Goal: Information Seeking & Learning: Learn about a topic

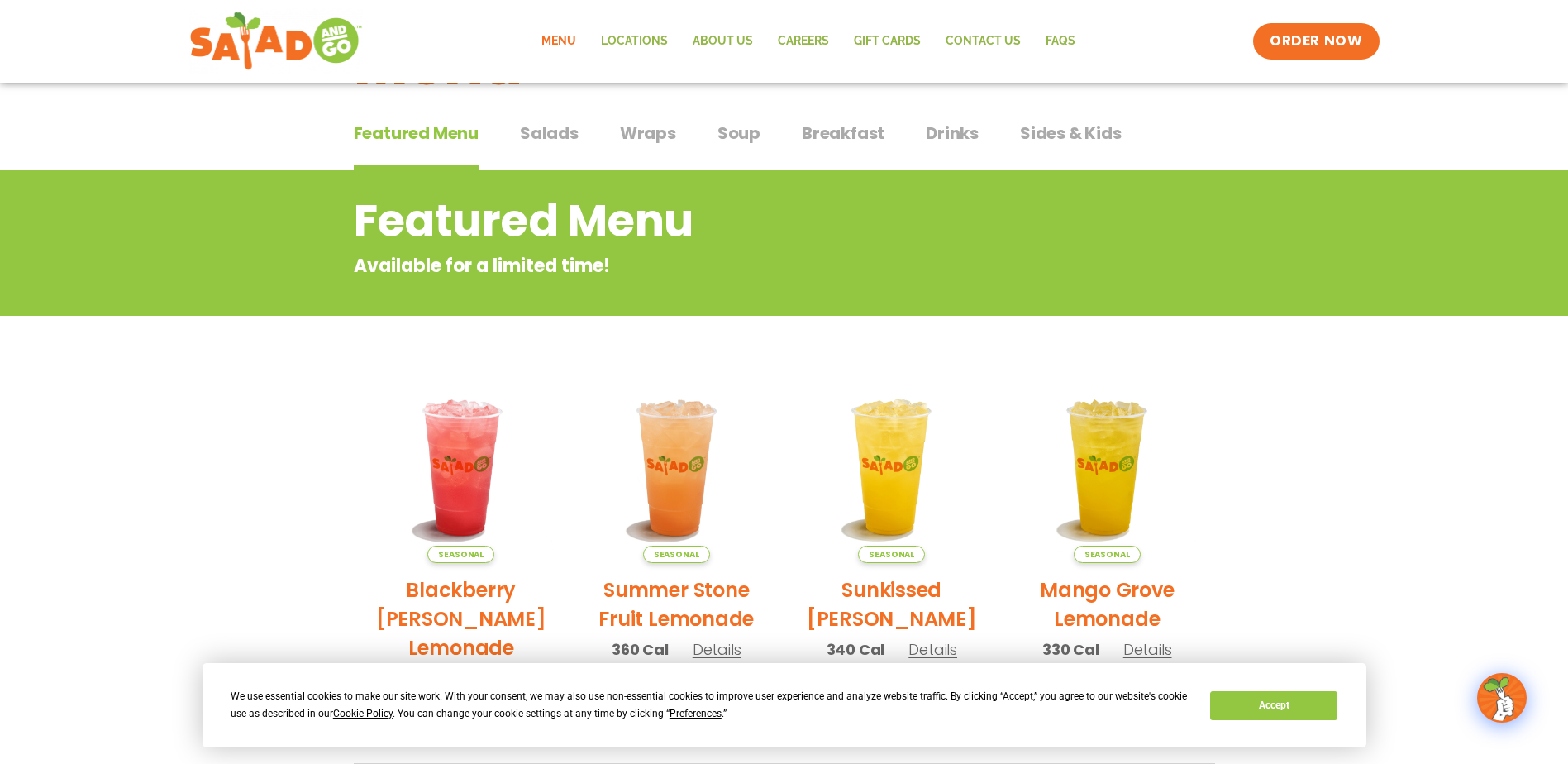
scroll to position [82, 0]
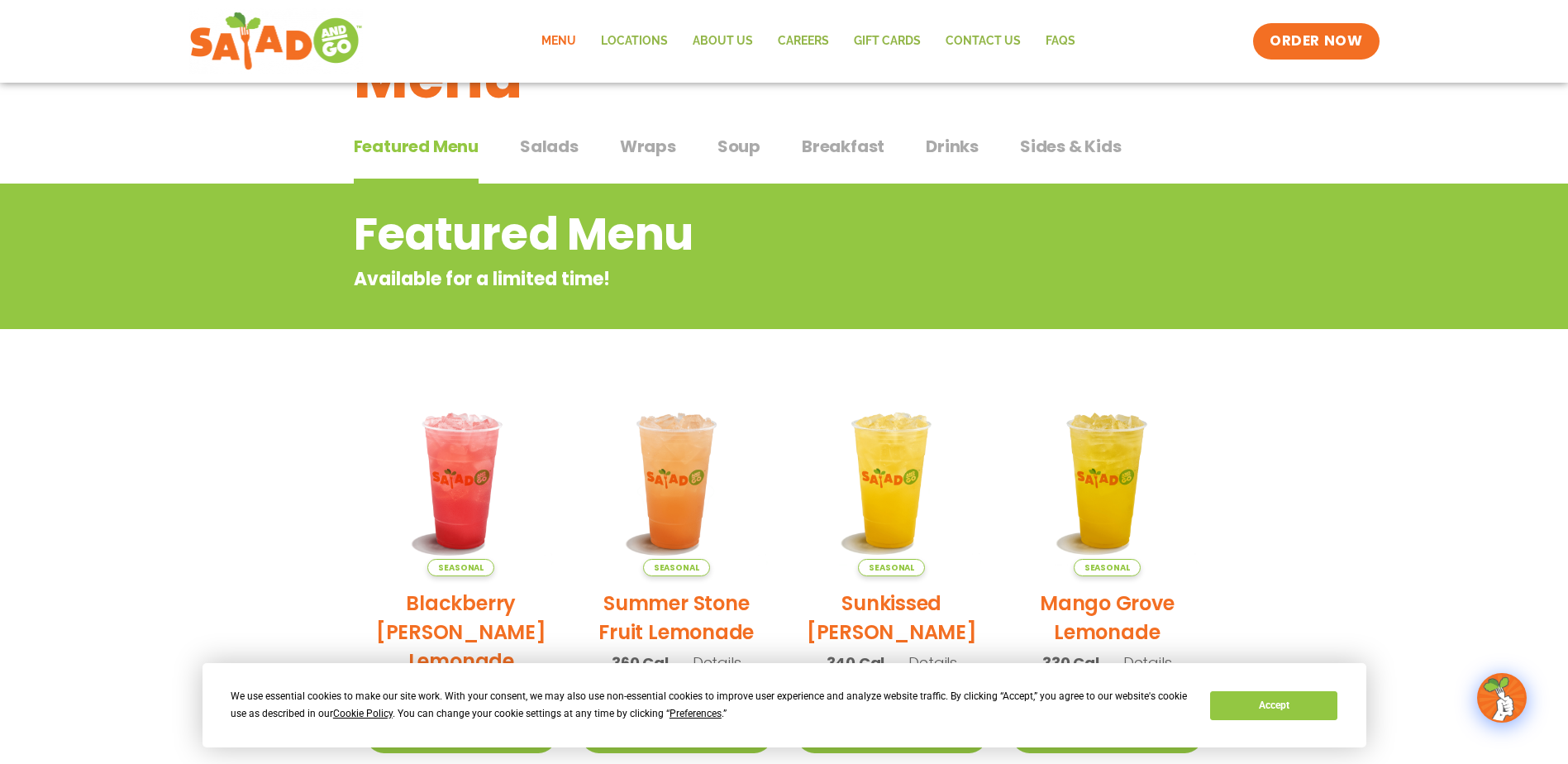
click at [532, 150] on span "Salads" at bounding box center [549, 145] width 58 height 25
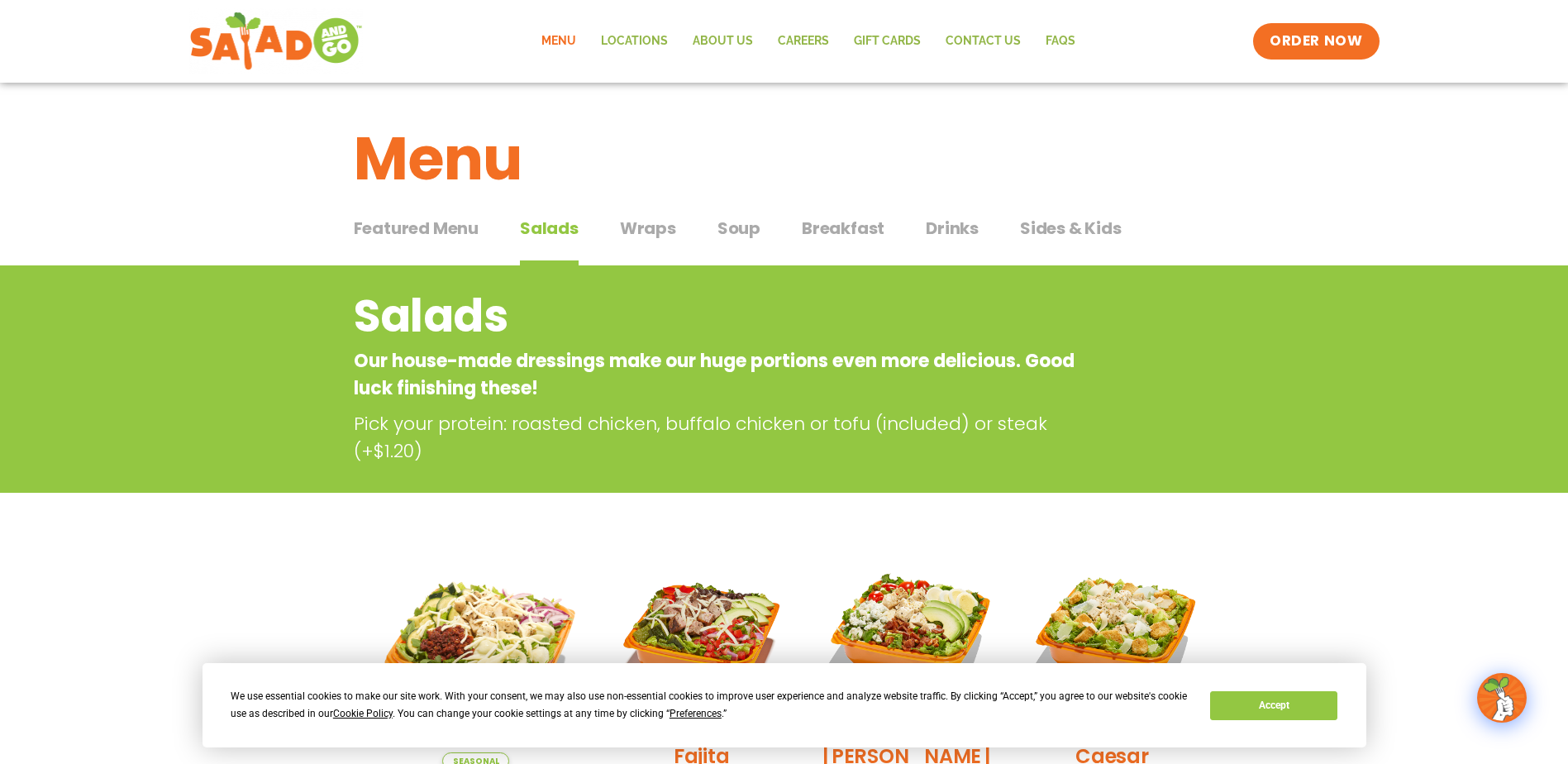
click at [629, 229] on span "Wraps" at bounding box center [647, 227] width 57 height 25
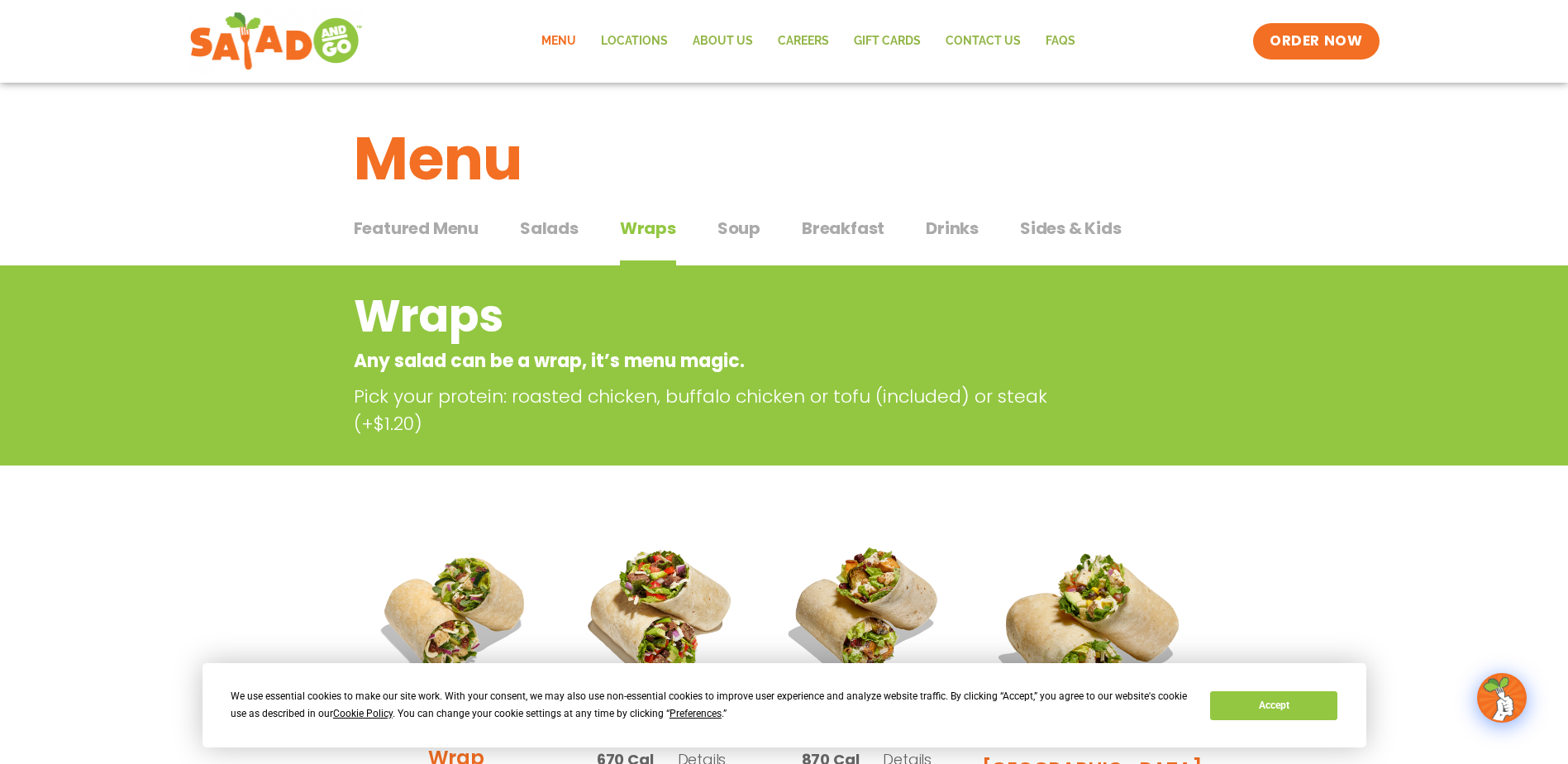
click at [1098, 225] on span "Sides & Kids" at bounding box center [1071, 227] width 101 height 25
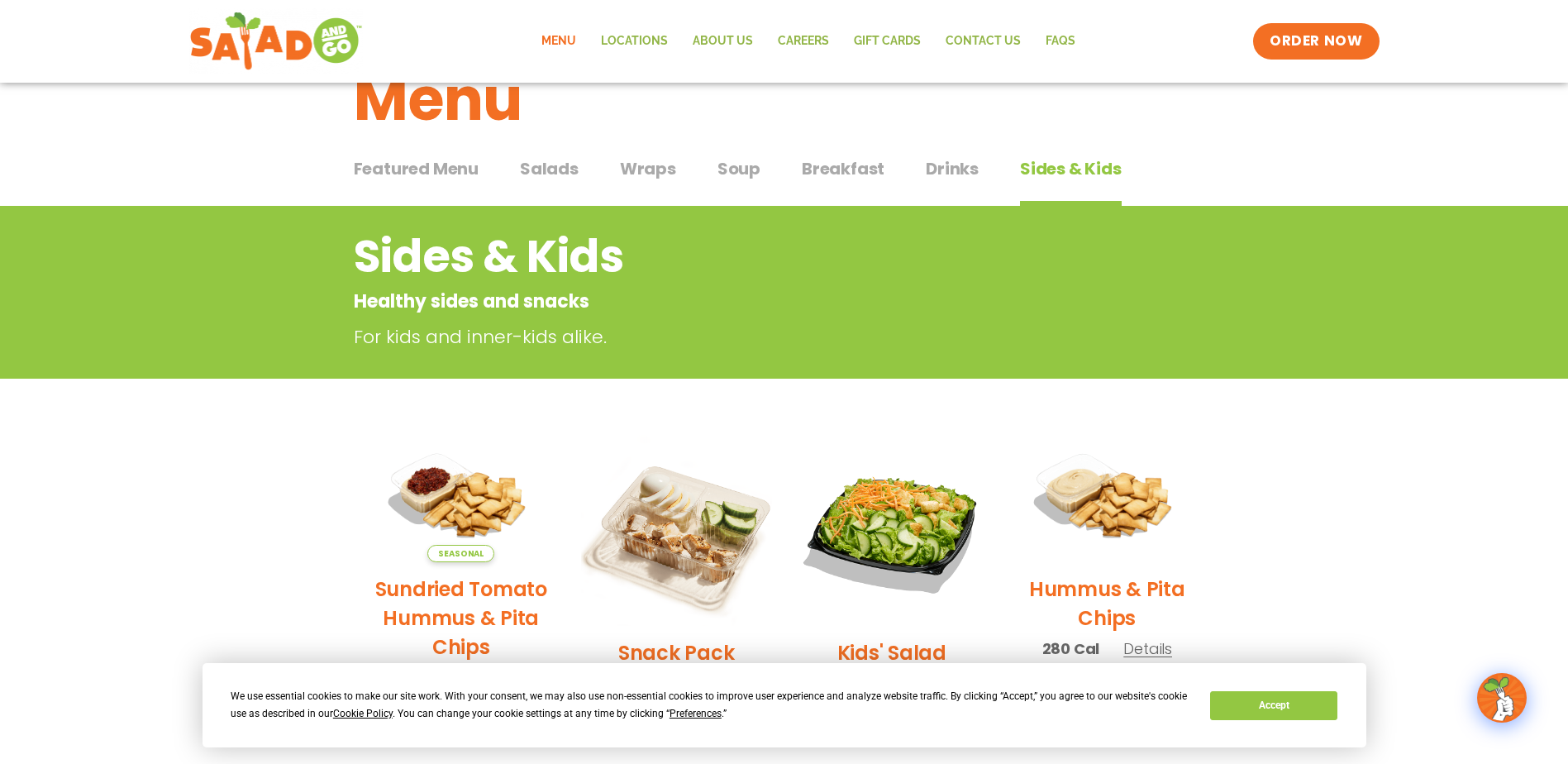
scroll to position [49, 0]
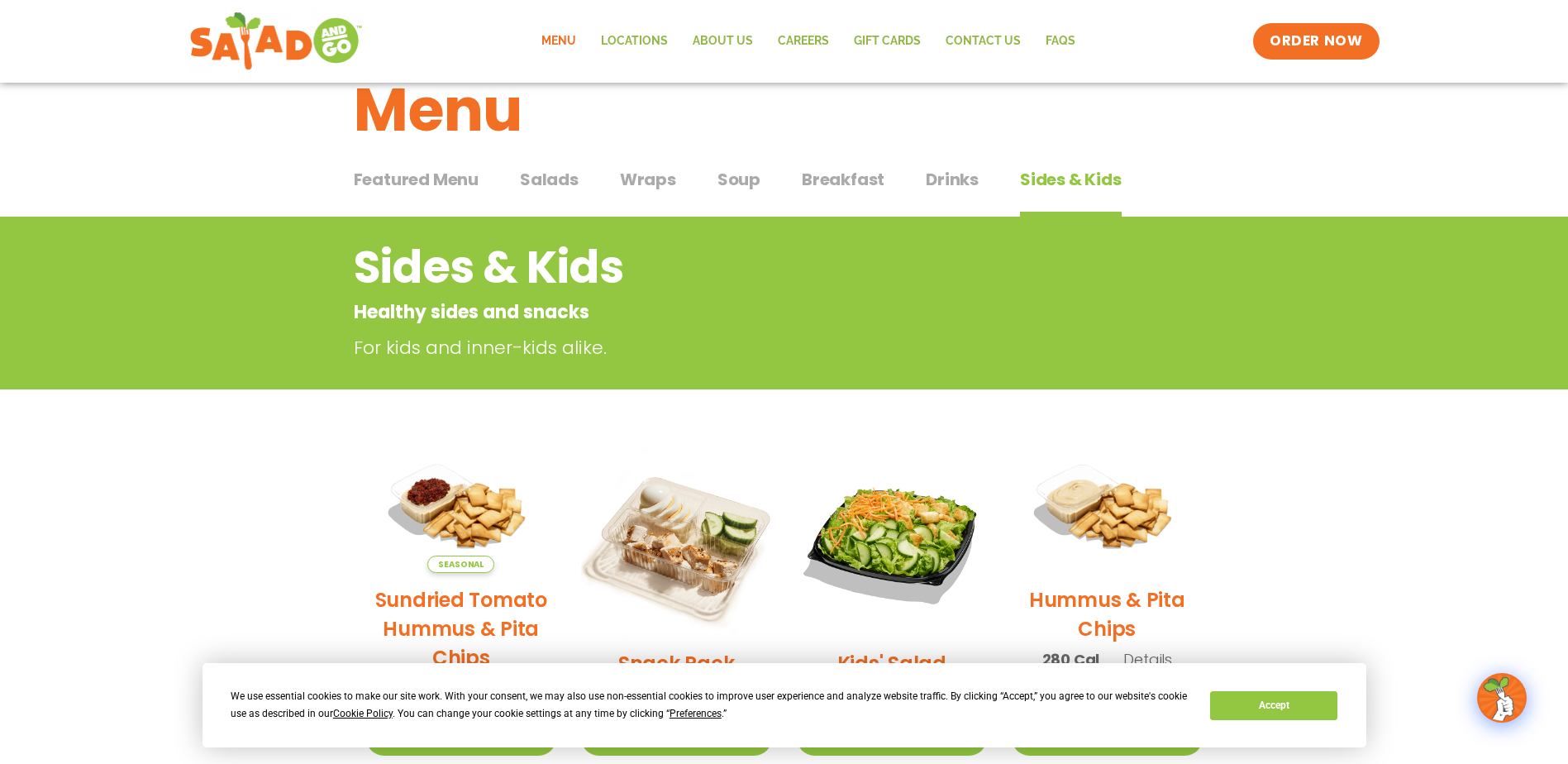
click at [662, 177] on span "Wraps" at bounding box center [647, 179] width 57 height 25
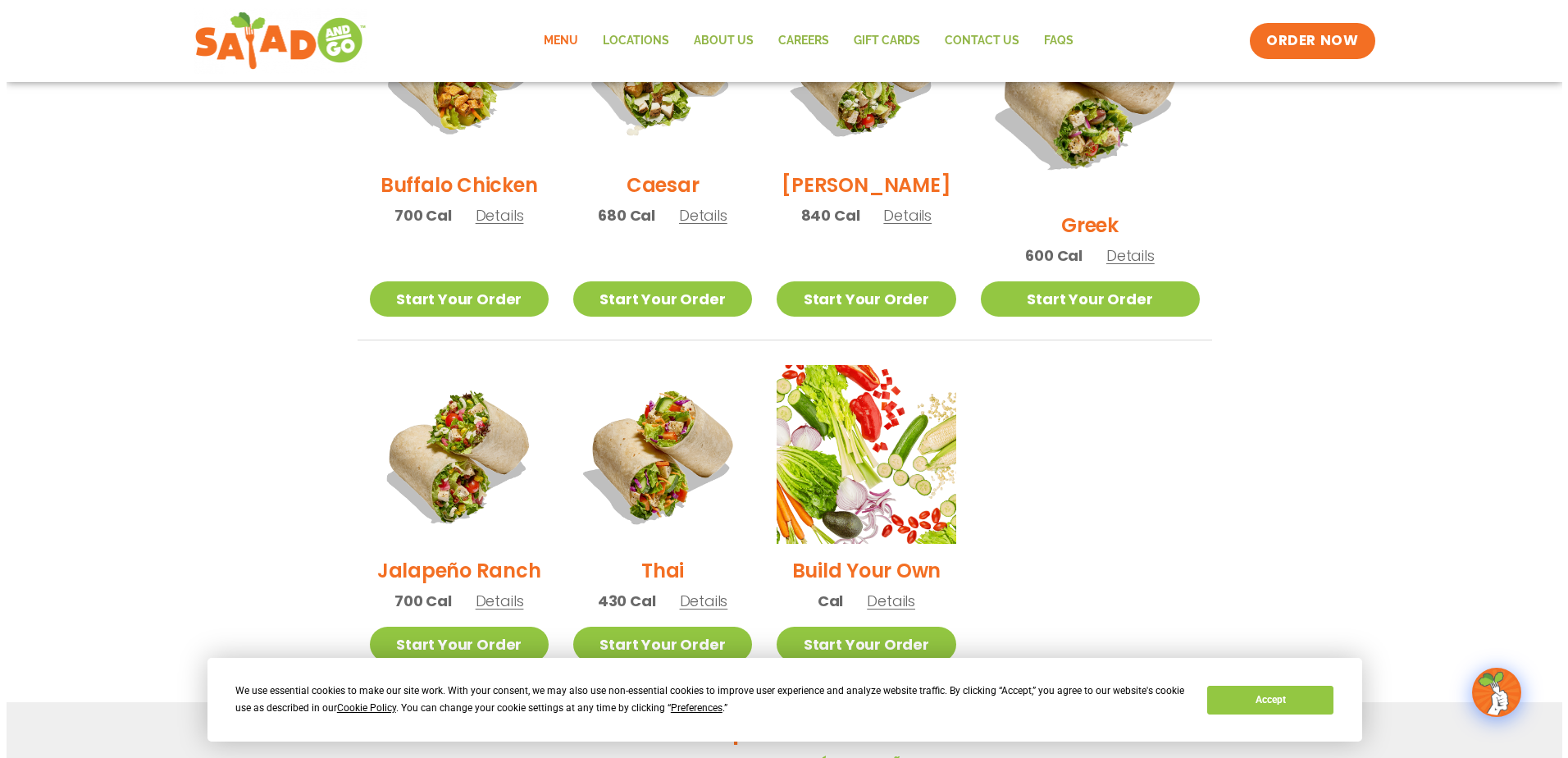
scroll to position [930, 0]
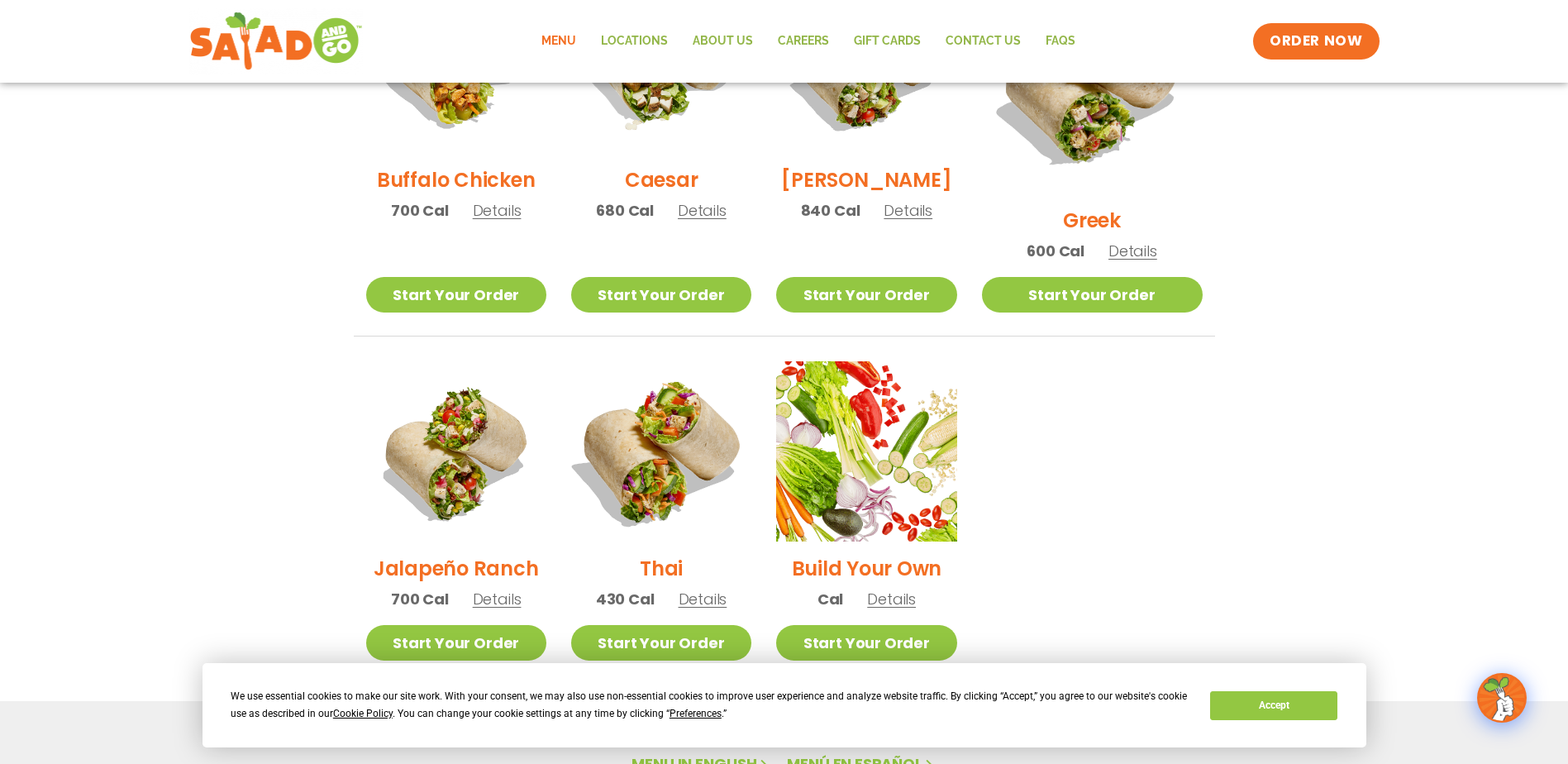
click at [675, 415] on img at bounding box center [661, 451] width 211 height 211
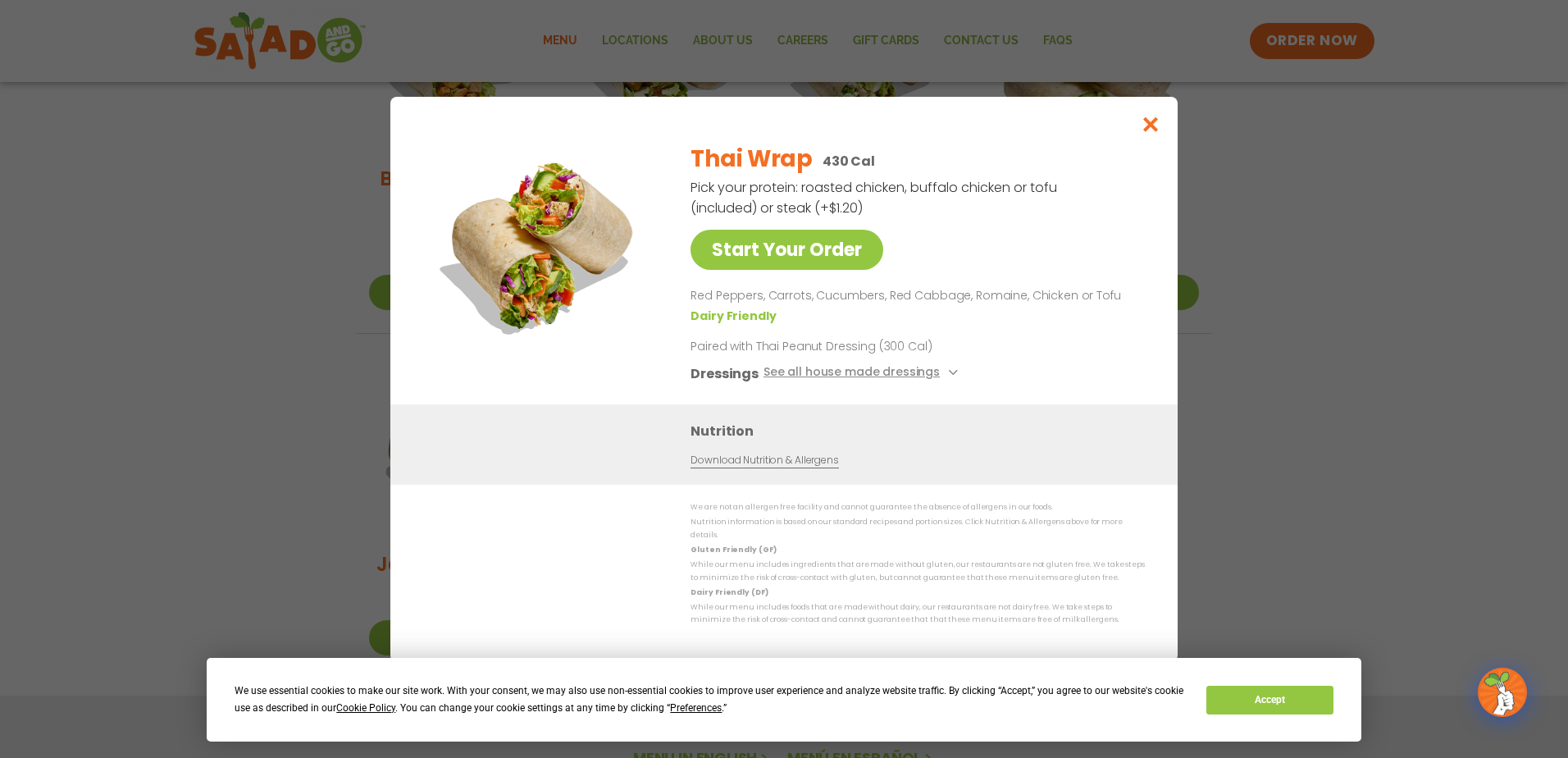
click at [669, 412] on div "Nutrition Download Nutrition & Allergens" at bounding box center [784, 444] width 787 height 80
click at [1144, 132] on icon "Close modal" at bounding box center [1150, 124] width 20 height 18
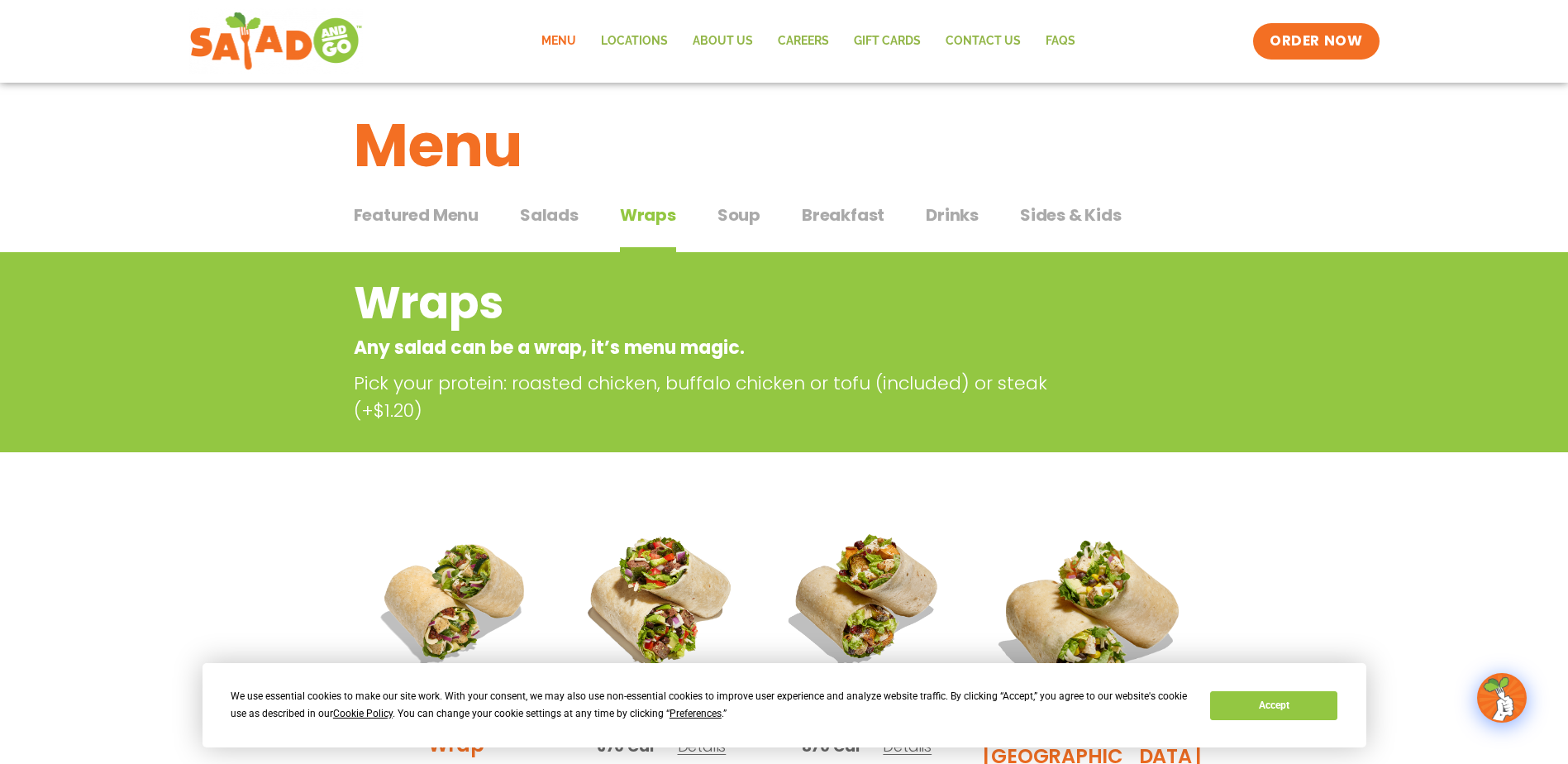
scroll to position [0, 0]
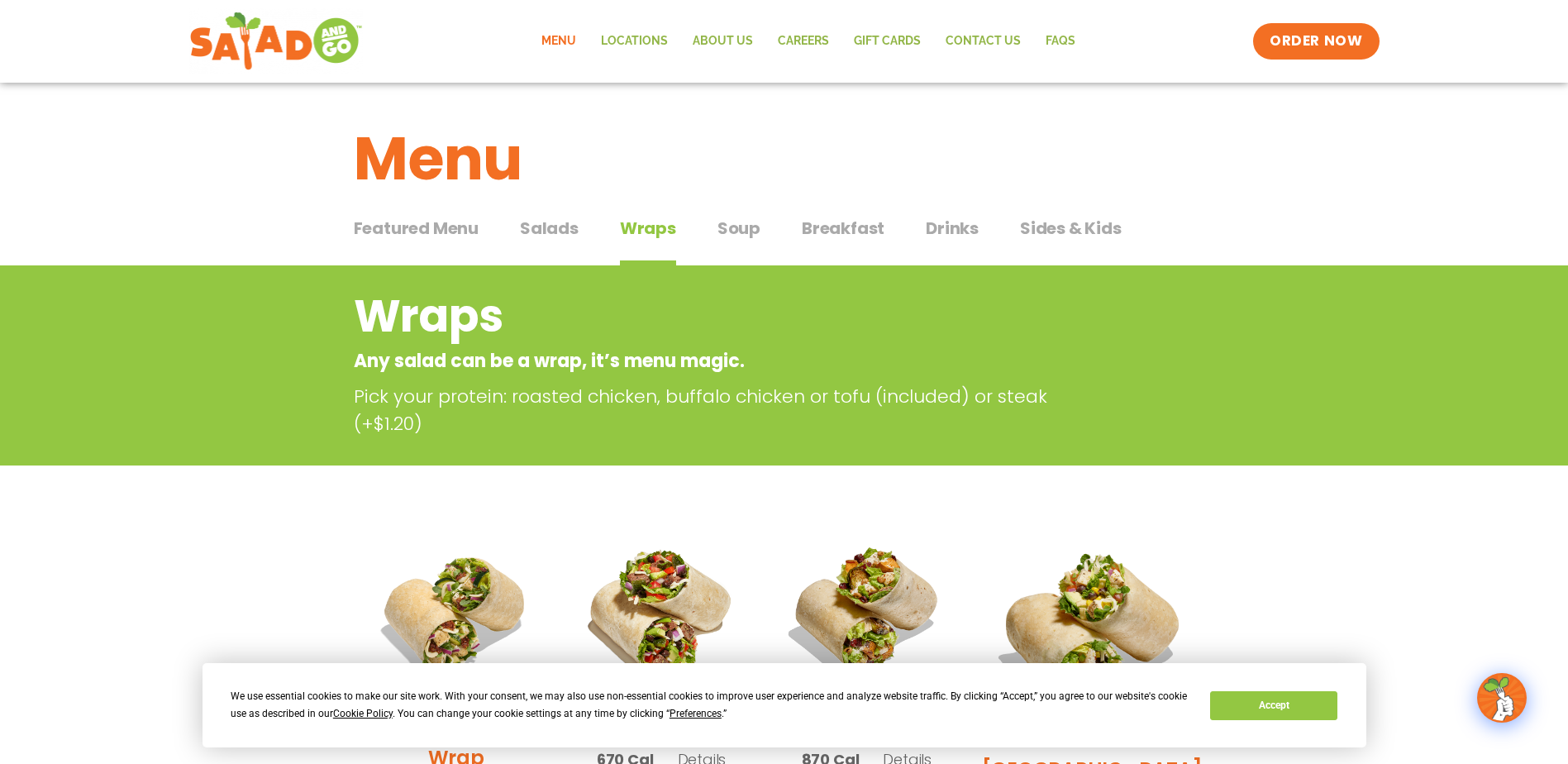
click at [823, 221] on span "Breakfast" at bounding box center [844, 227] width 83 height 25
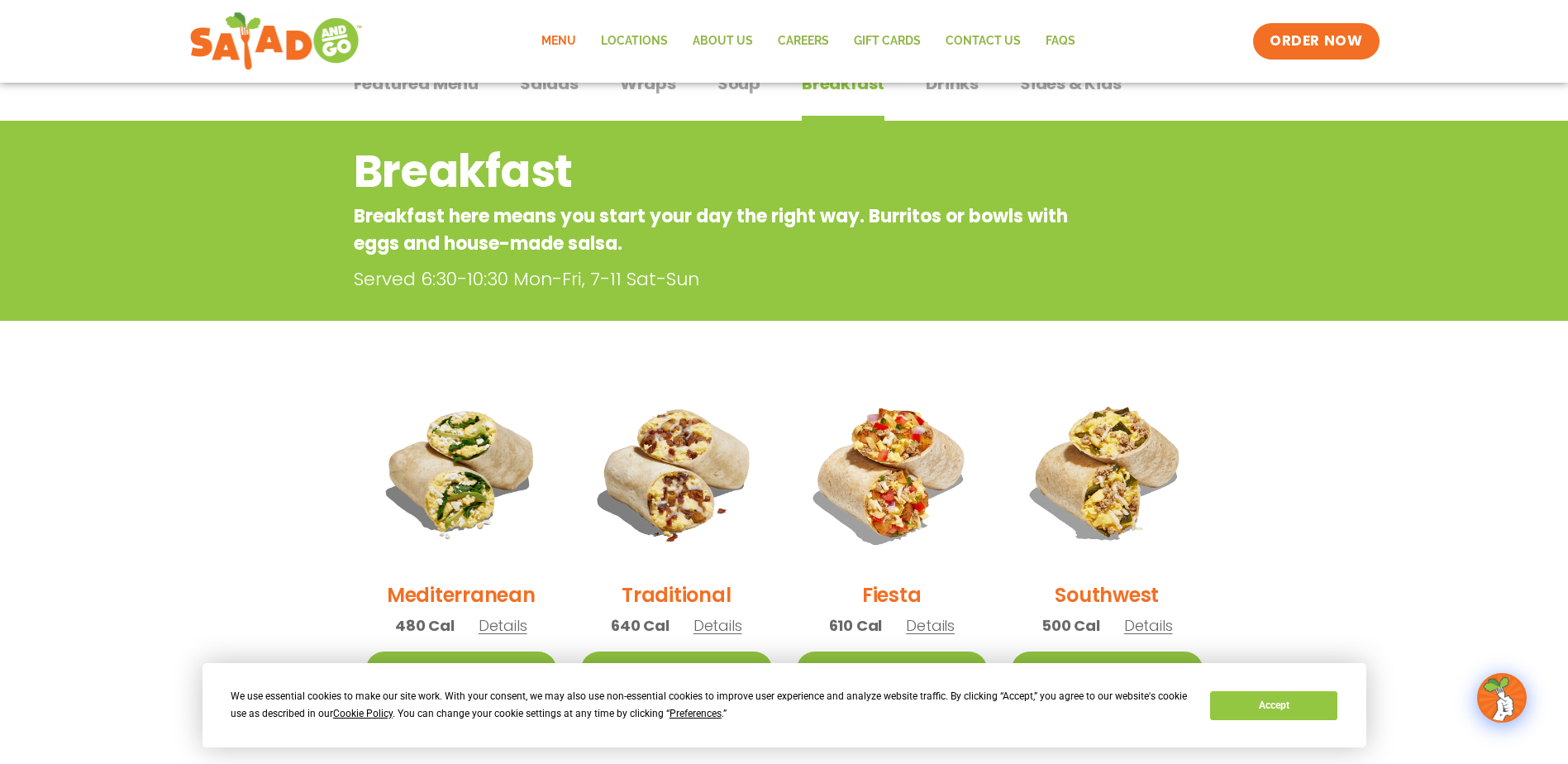
scroll to position [88, 0]
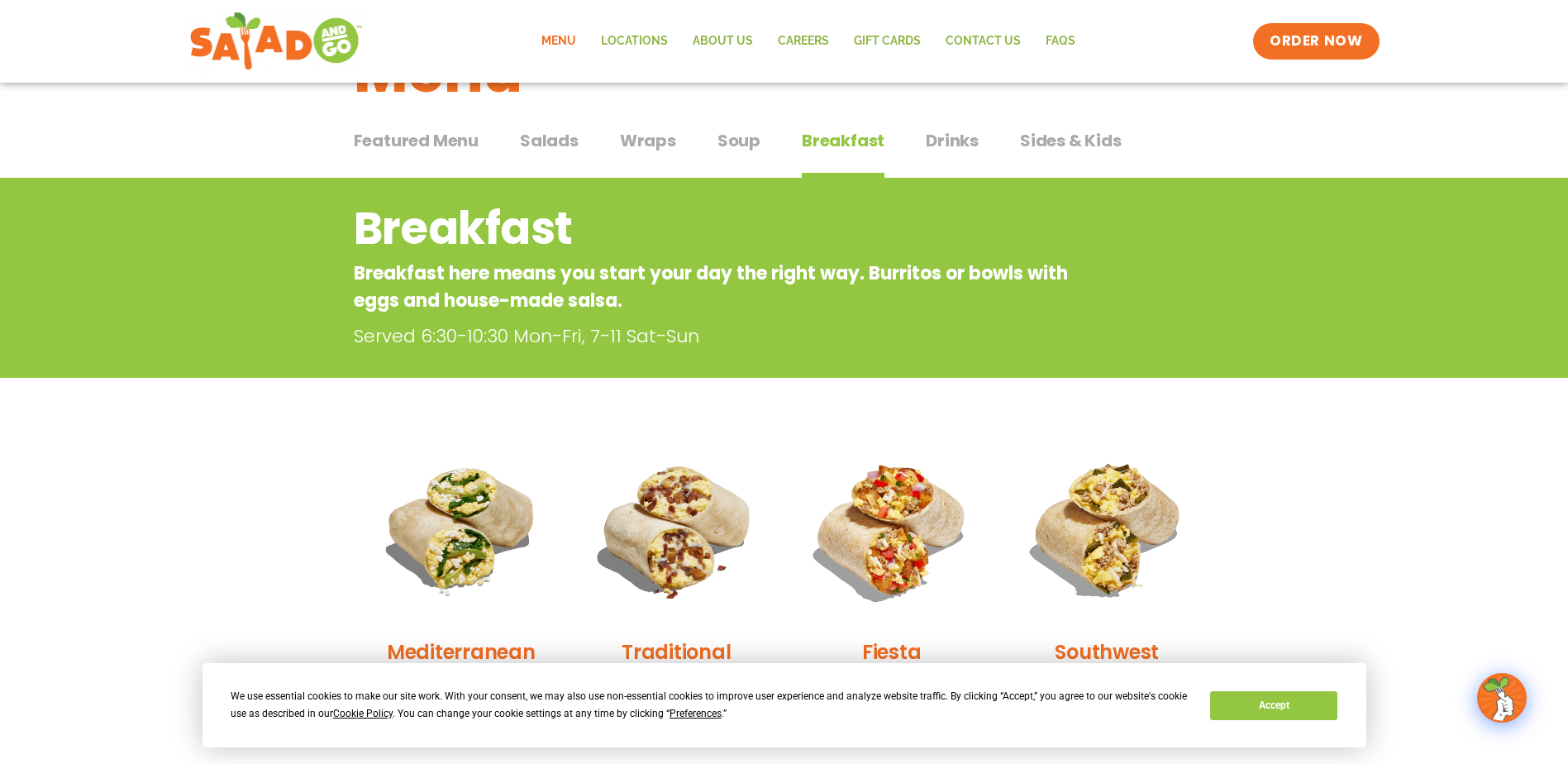
click at [415, 141] on span "Featured Menu" at bounding box center [417, 140] width 125 height 25
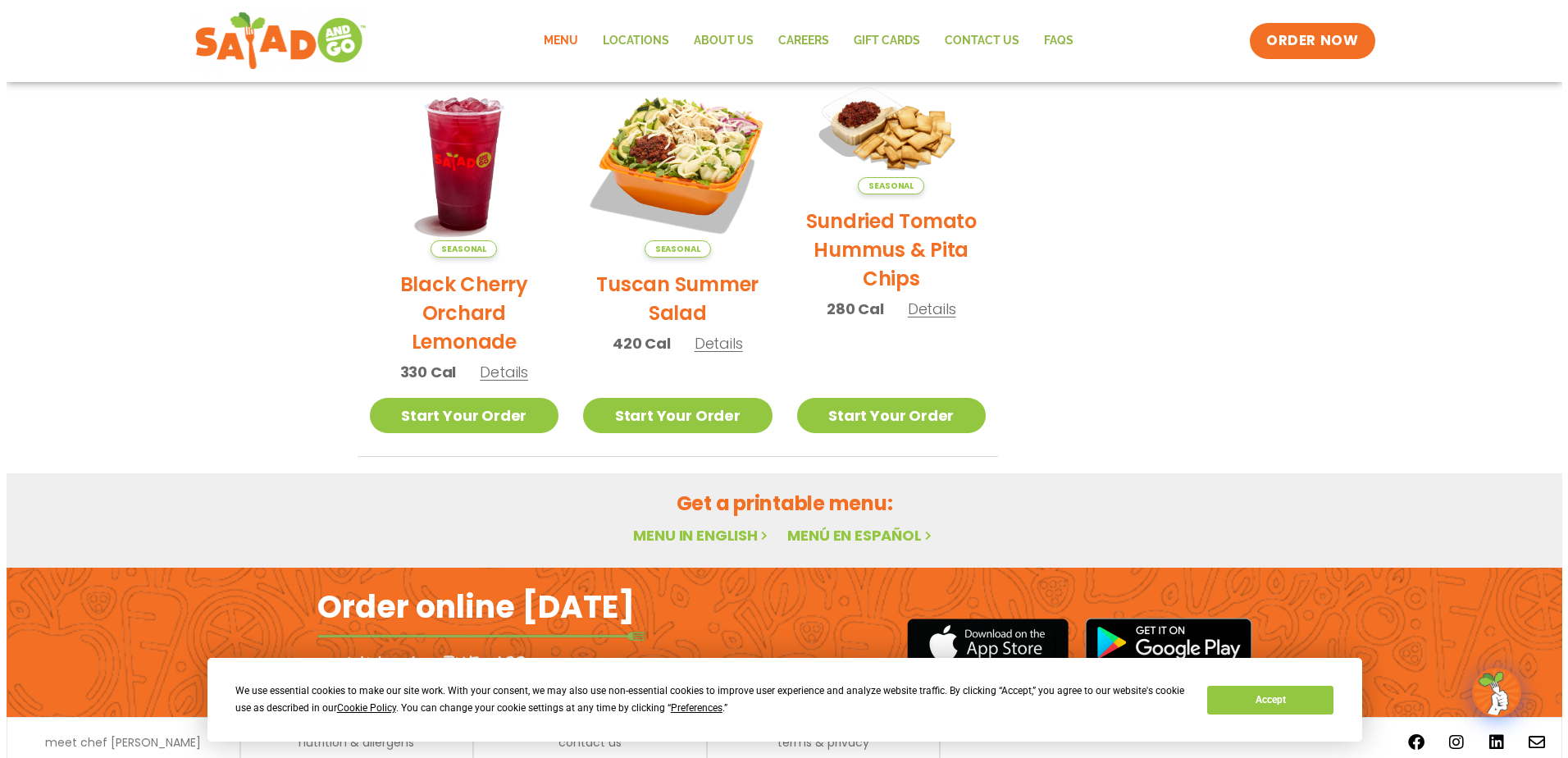
scroll to position [811, 0]
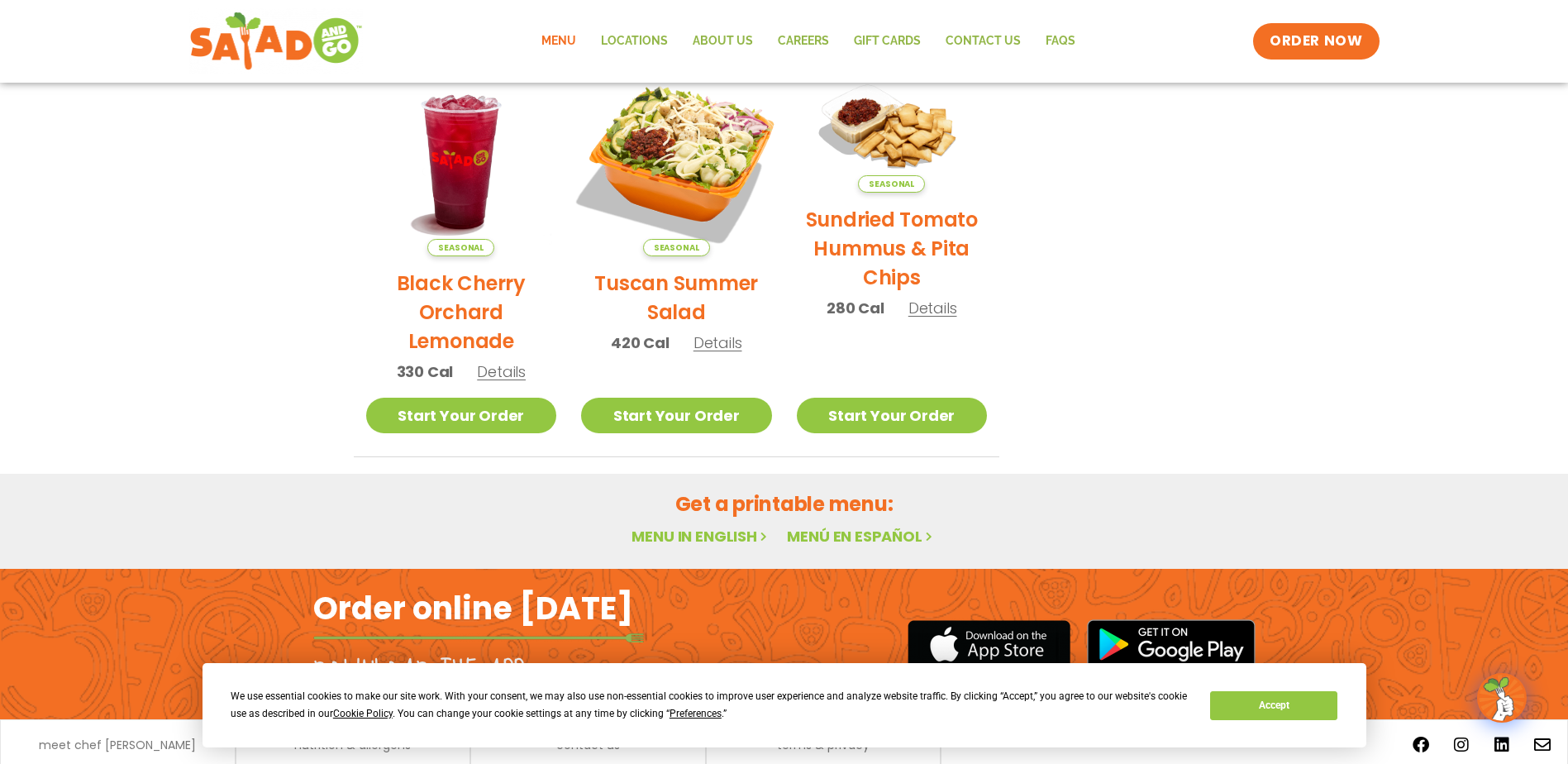
click at [677, 170] on img at bounding box center [676, 161] width 224 height 224
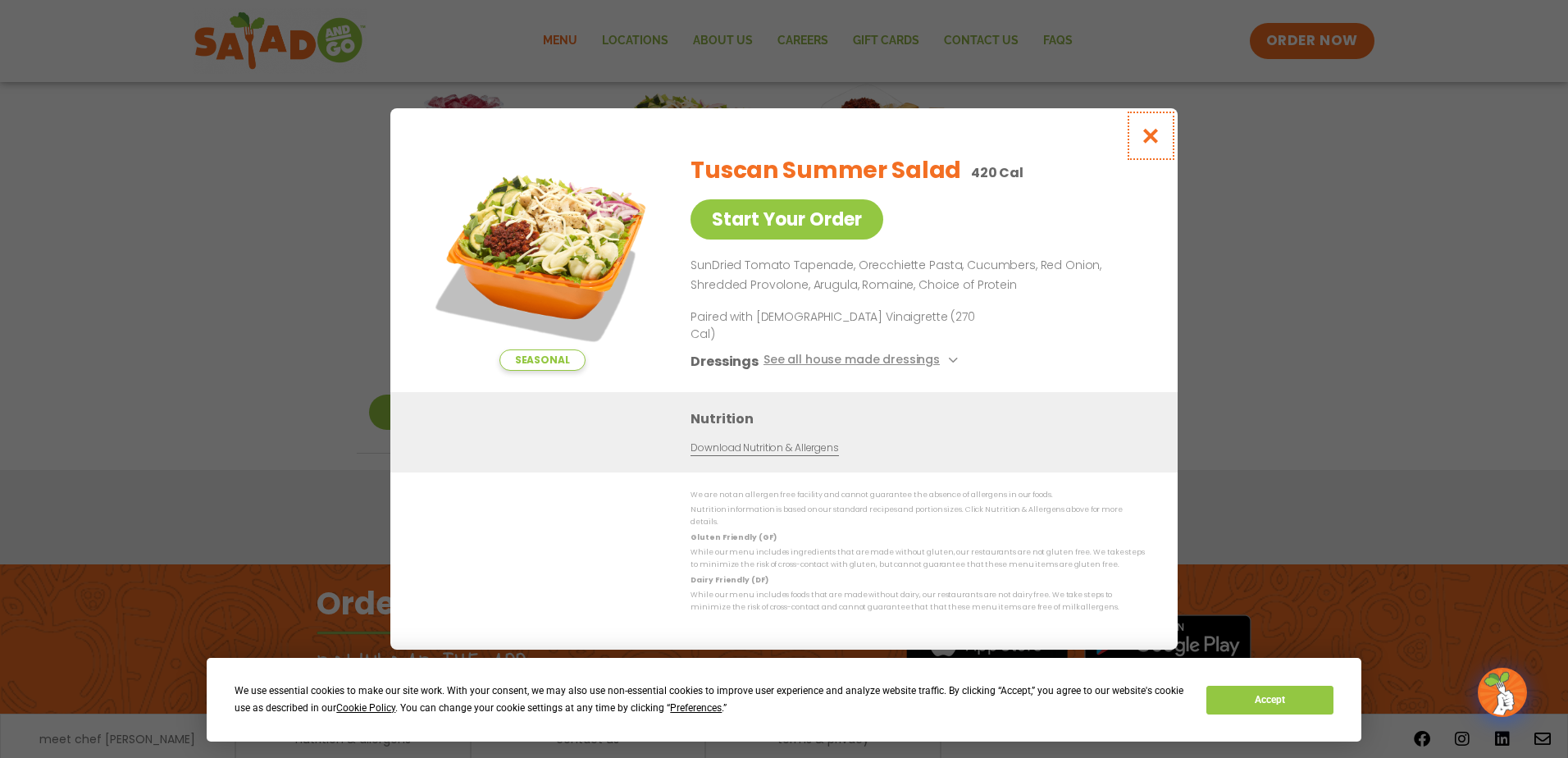
click at [1150, 144] on icon "Close modal" at bounding box center [1150, 136] width 20 height 18
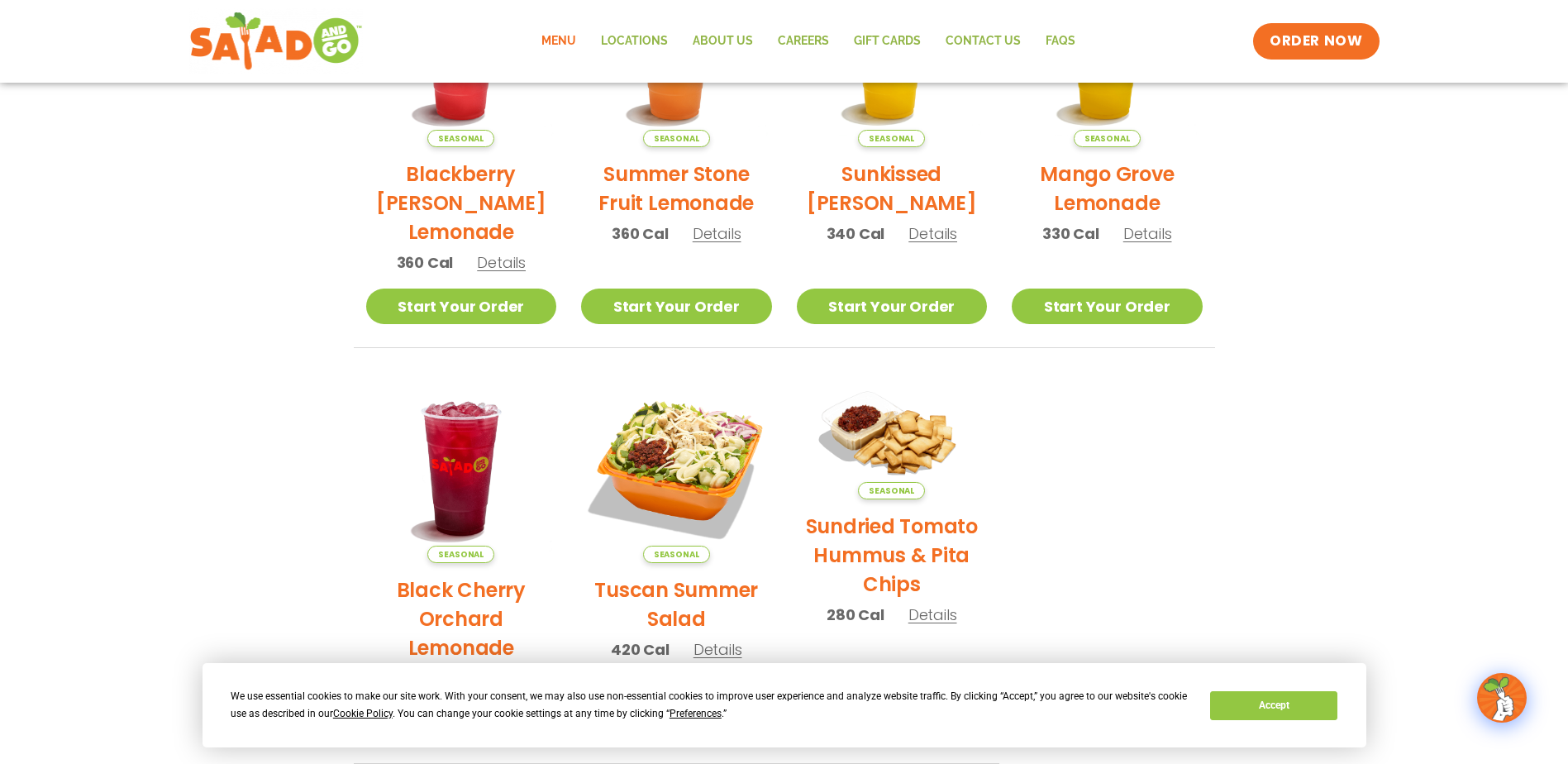
scroll to position [0, 0]
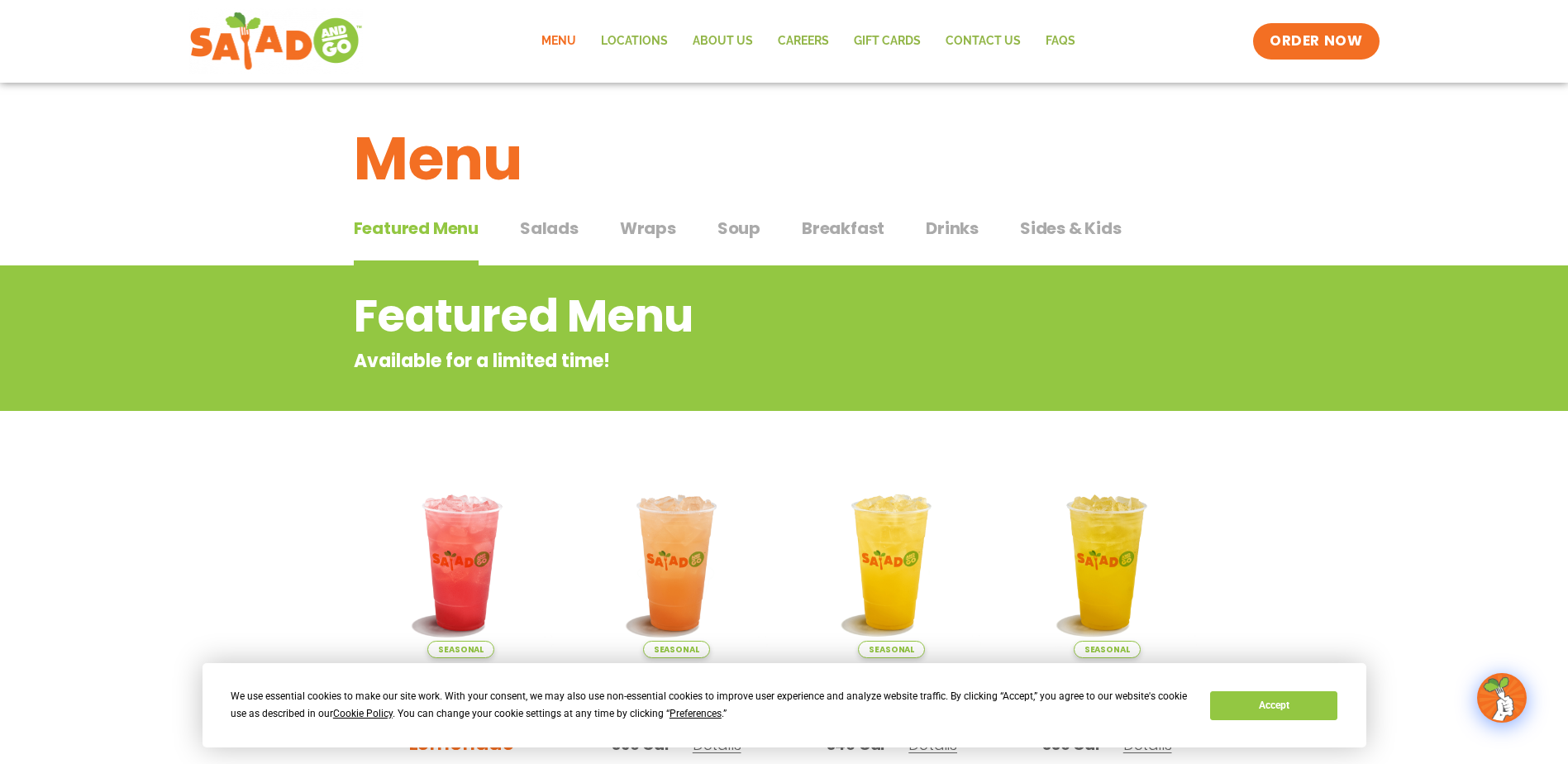
click at [666, 226] on span "Wraps" at bounding box center [647, 227] width 57 height 25
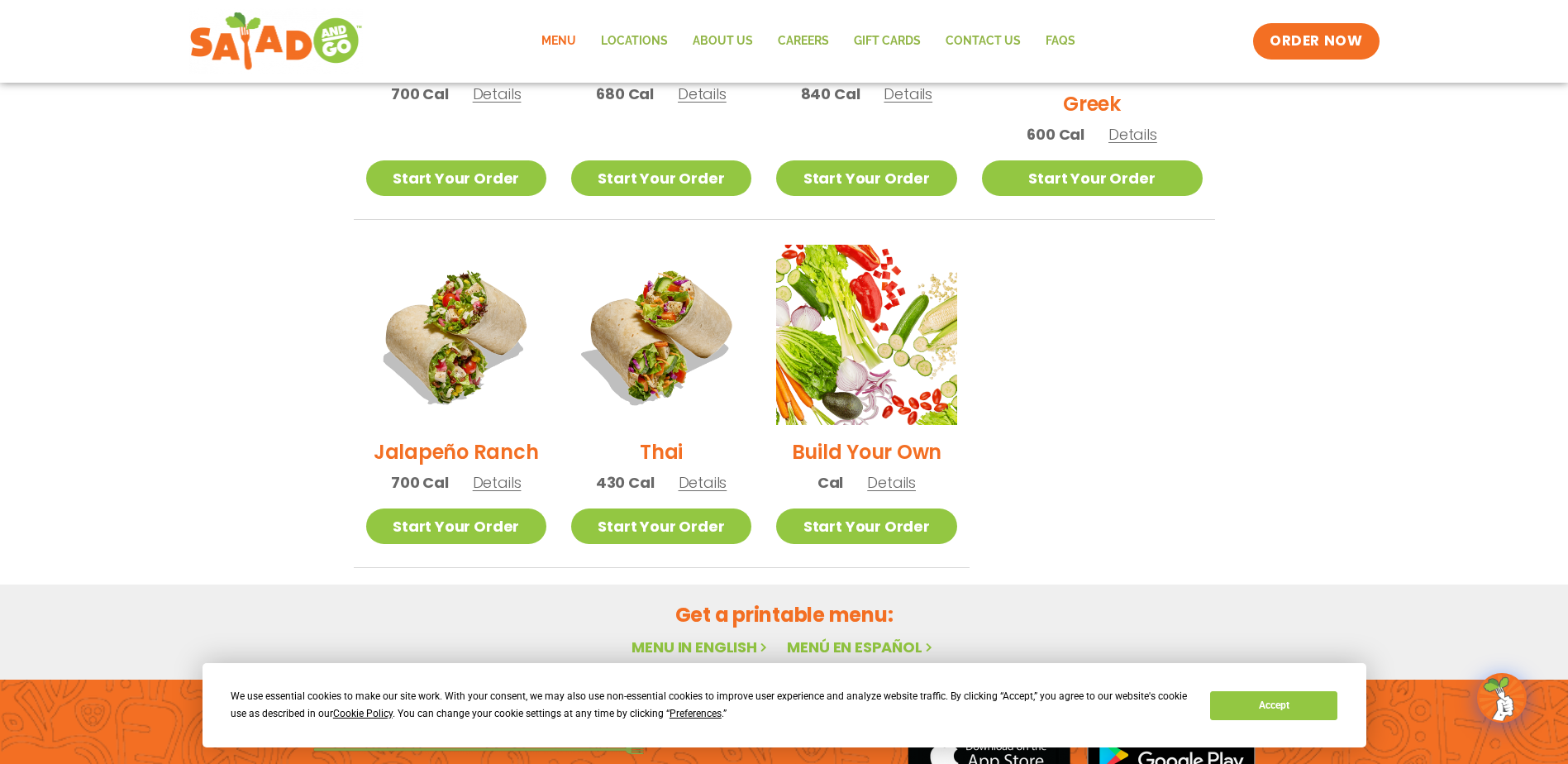
scroll to position [1199, 0]
